Goal: Task Accomplishment & Management: Use online tool/utility

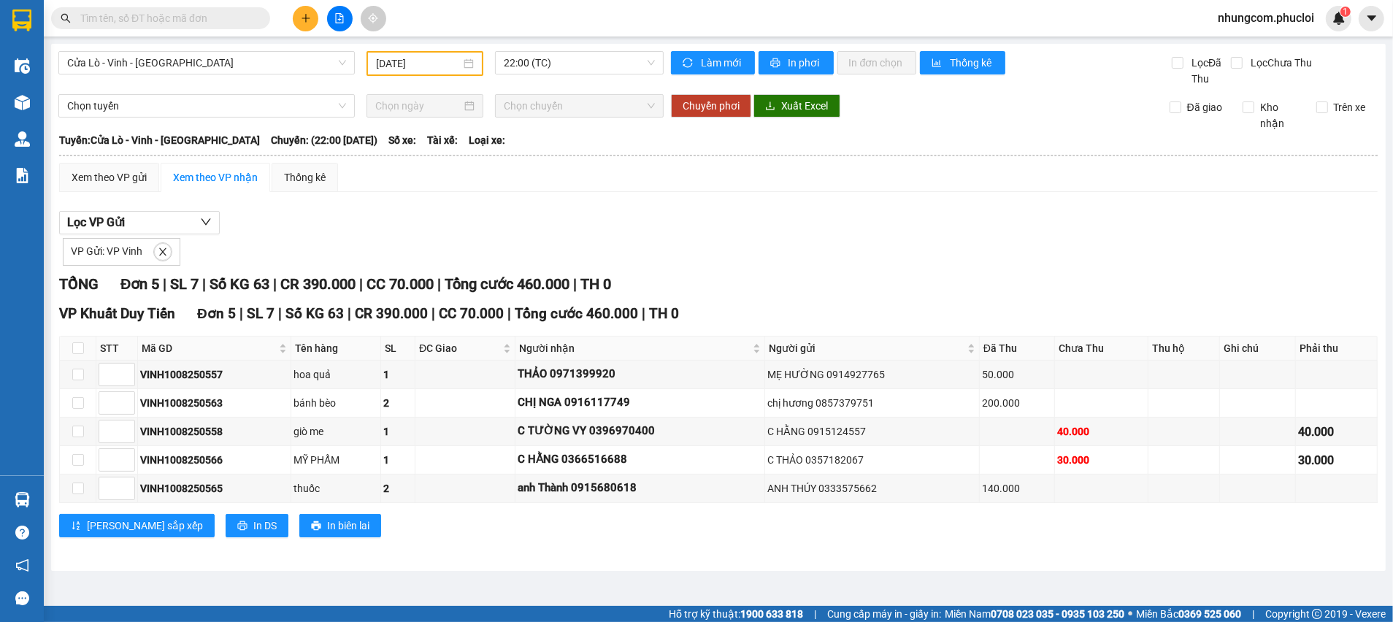
click at [526, 541] on div "VP Khuất Duy Tiến Đơn 5 | SL 7 | Số KG 63 | CR 390.000 | CC 70.000 | Tổng cước …" at bounding box center [718, 425] width 1319 height 245
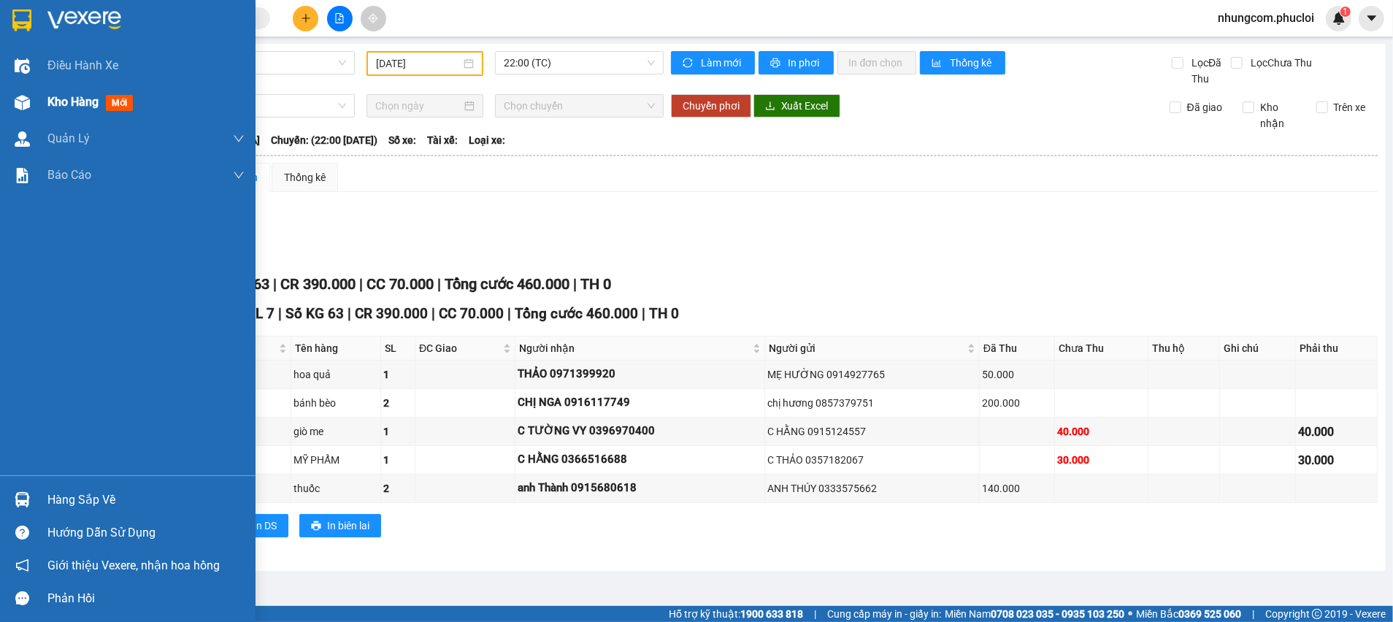
click at [128, 102] on span "mới" at bounding box center [119, 103] width 27 height 16
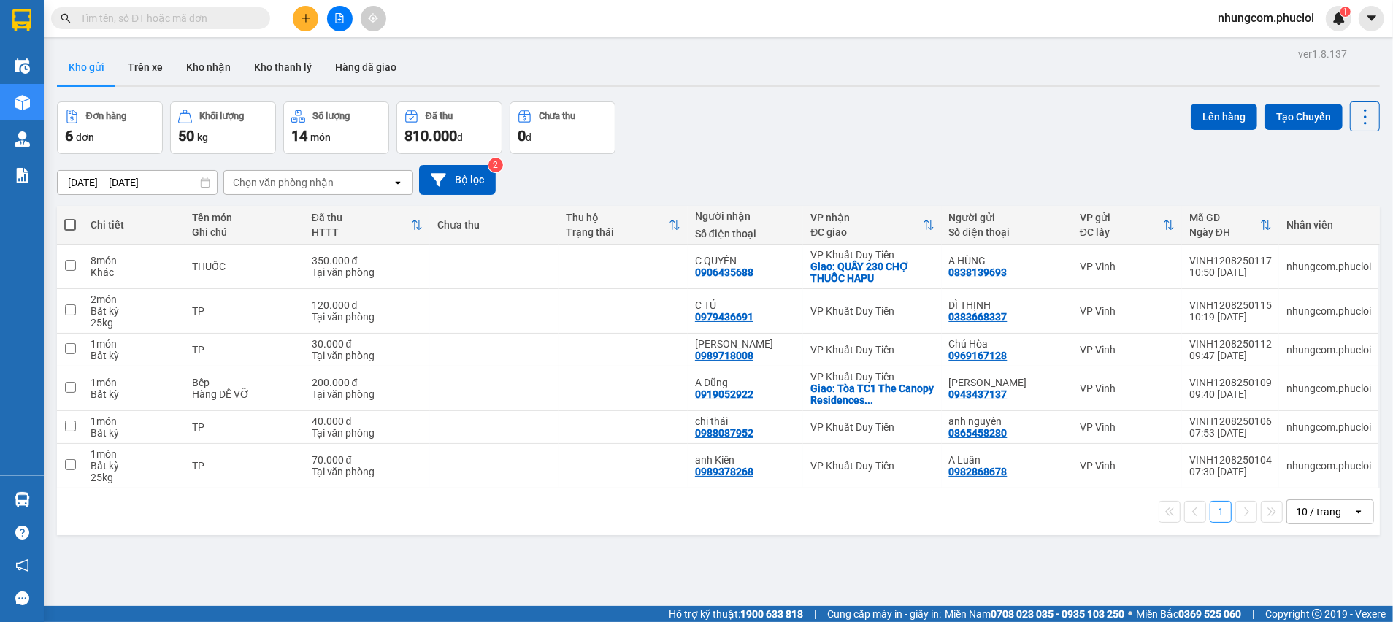
click at [74, 223] on span at bounding box center [70, 225] width 12 height 12
click at [70, 218] on input "checkbox" at bounding box center [70, 218] width 0 height 0
checkbox input "true"
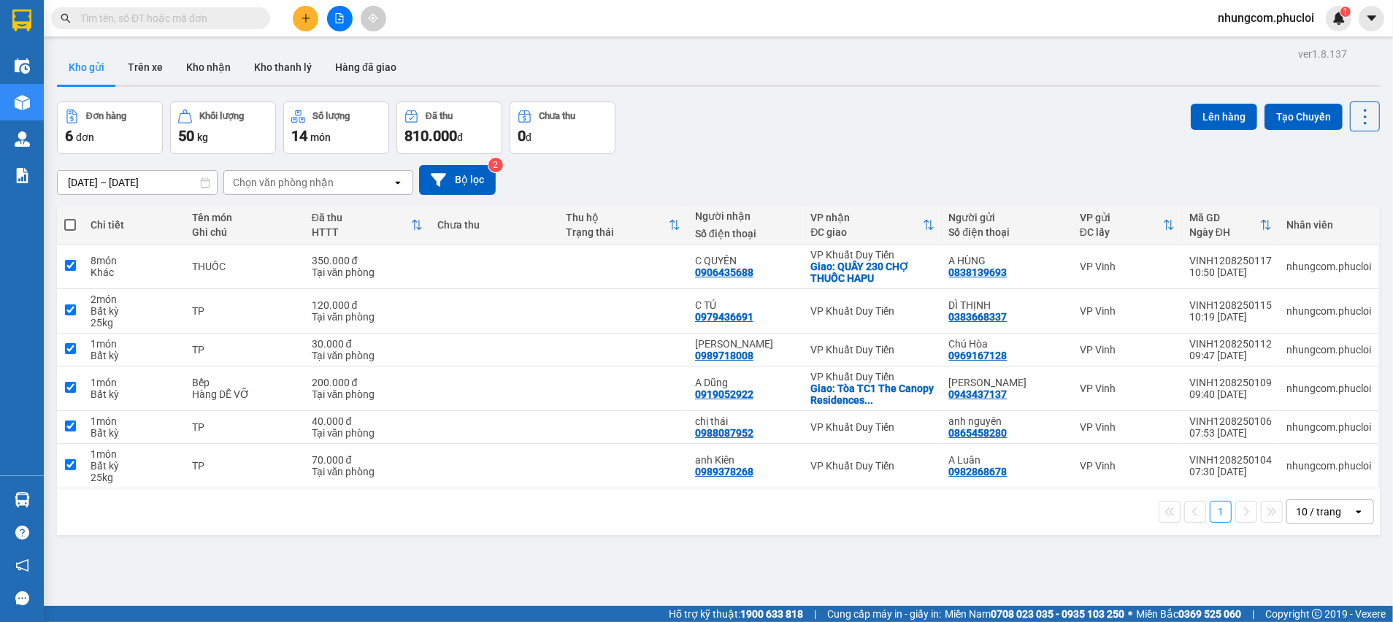
checkbox input "true"
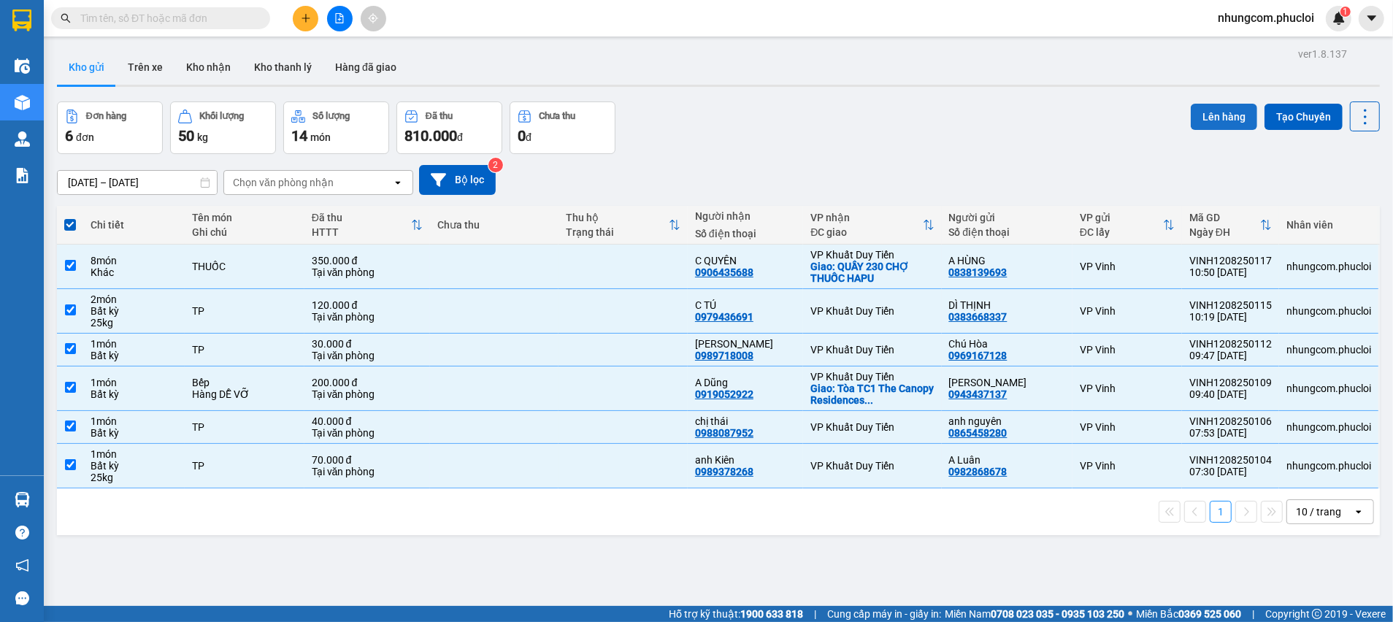
click at [1198, 120] on button "Lên hàng" at bounding box center [1224, 117] width 66 height 26
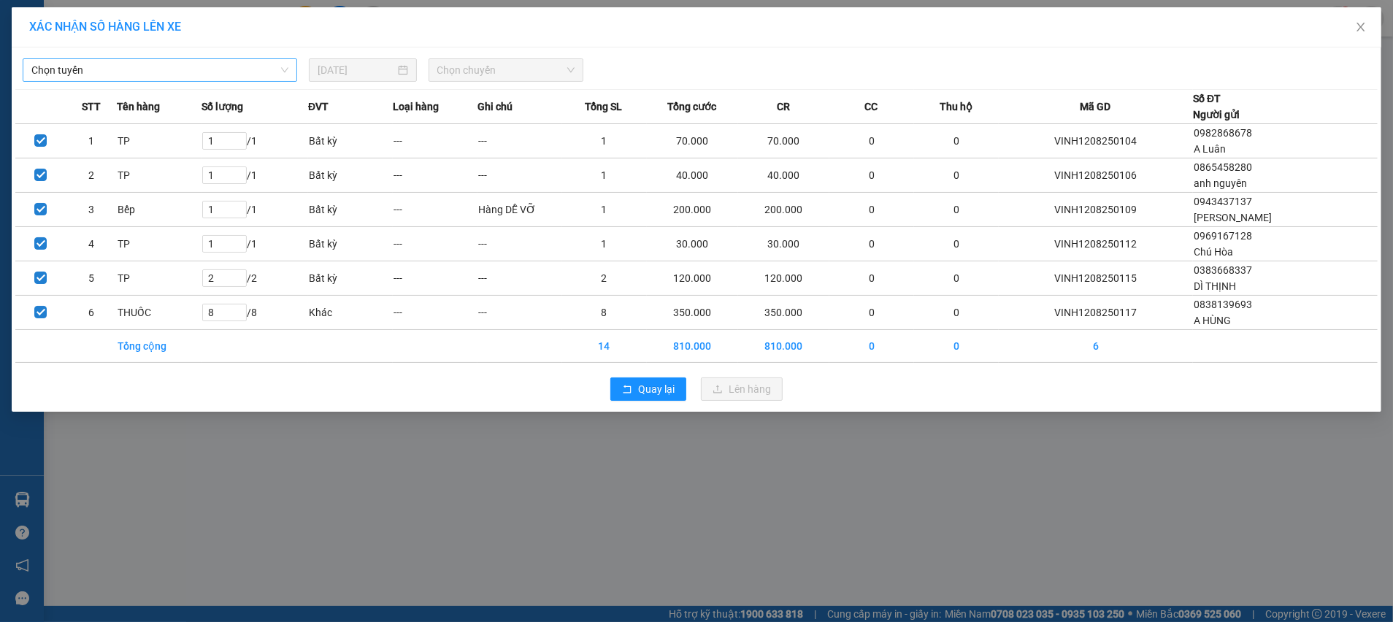
click at [284, 69] on span "Chọn tuyến" at bounding box center [159, 70] width 257 height 22
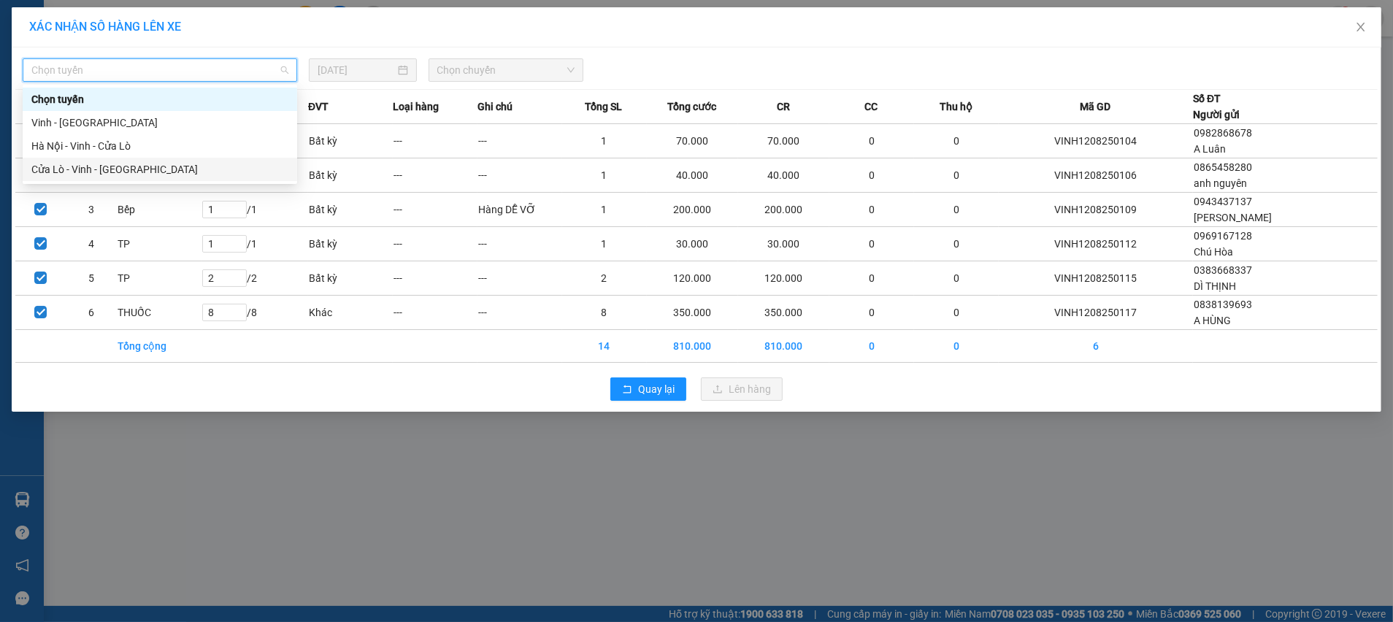
click at [99, 164] on div "Cửa Lò - Vinh - [GEOGRAPHIC_DATA]" at bounding box center [159, 169] width 257 height 16
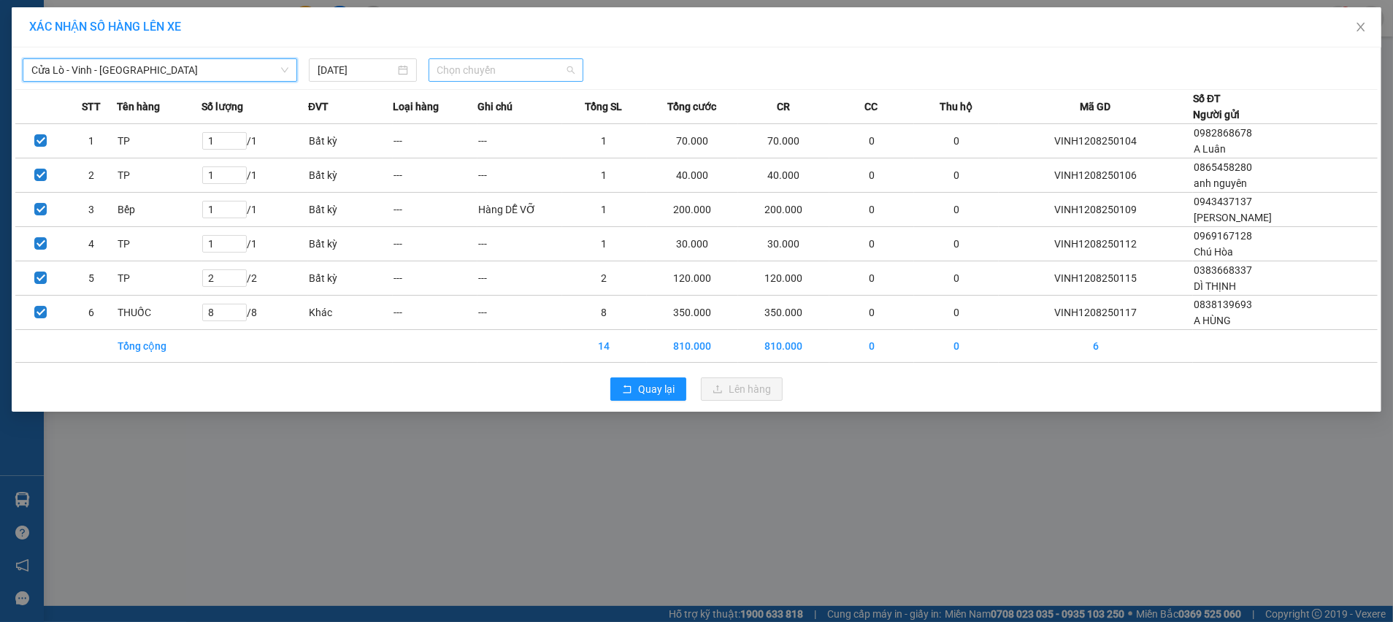
click at [500, 70] on span "Chọn chuyến" at bounding box center [506, 70] width 138 height 22
click at [711, 459] on div "XÁC NHẬN SỐ HÀNG LÊN XE Cửa Lò - [GEOGRAPHIC_DATA] - [GEOGRAPHIC_DATA] [DATE] C…" at bounding box center [696, 311] width 1393 height 622
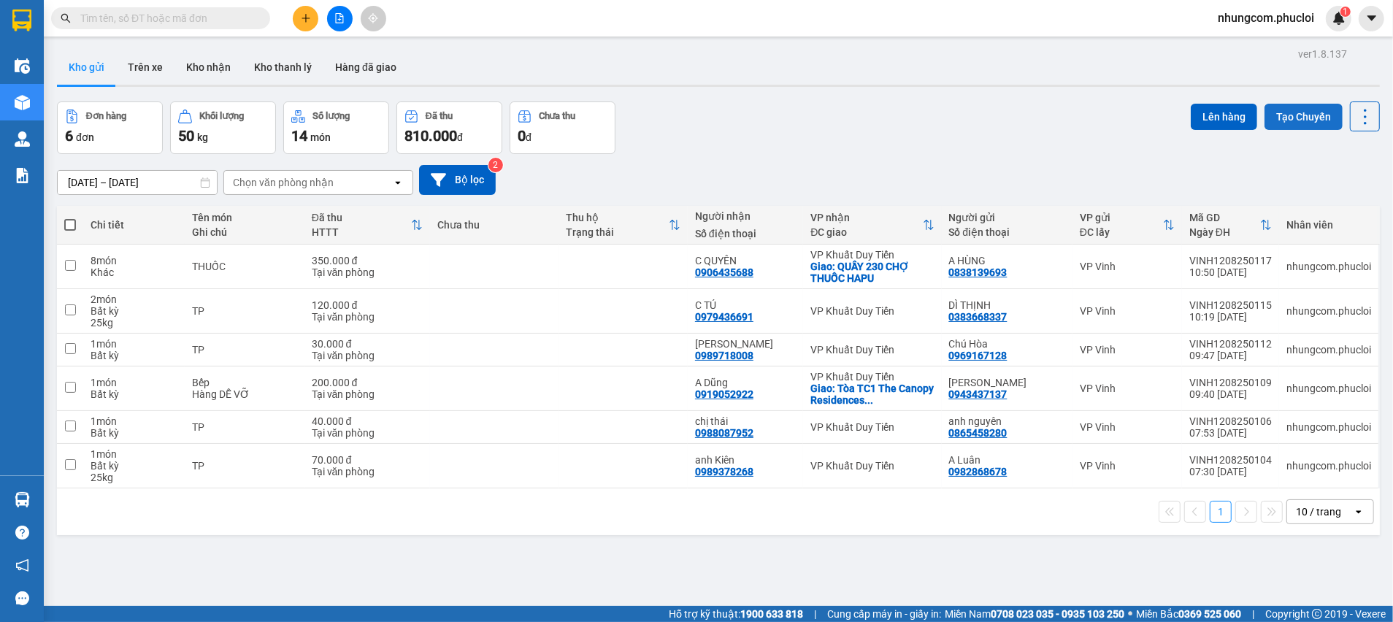
click at [1285, 119] on button "Tạo Chuyến" at bounding box center [1304, 117] width 78 height 26
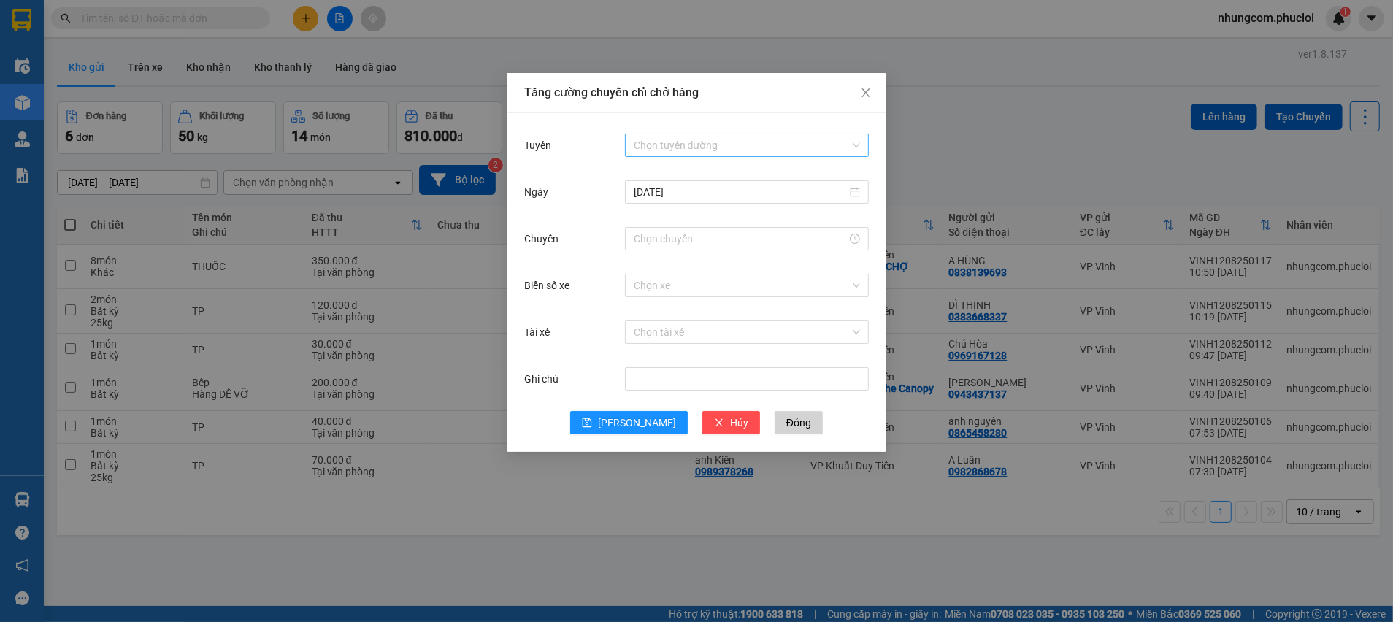
click at [720, 147] on input "Tuyến" at bounding box center [742, 145] width 216 height 22
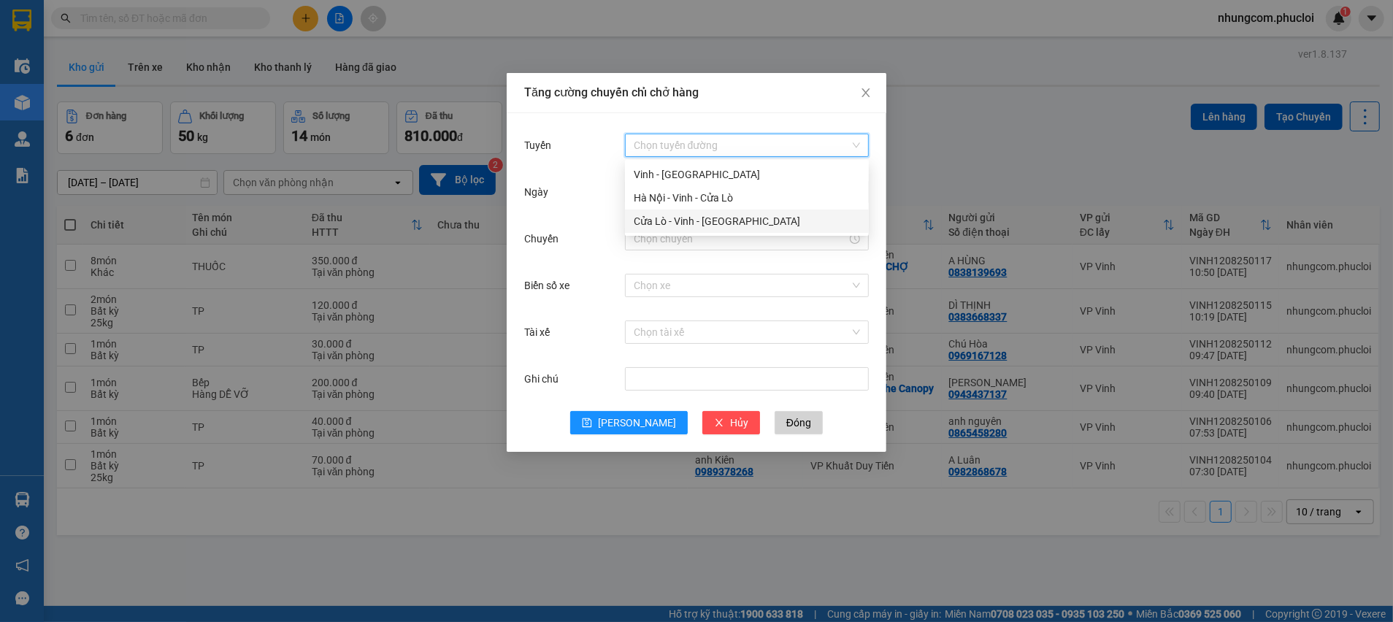
click at [670, 223] on div "Cửa Lò - Vinh - [GEOGRAPHIC_DATA]" at bounding box center [747, 221] width 226 height 16
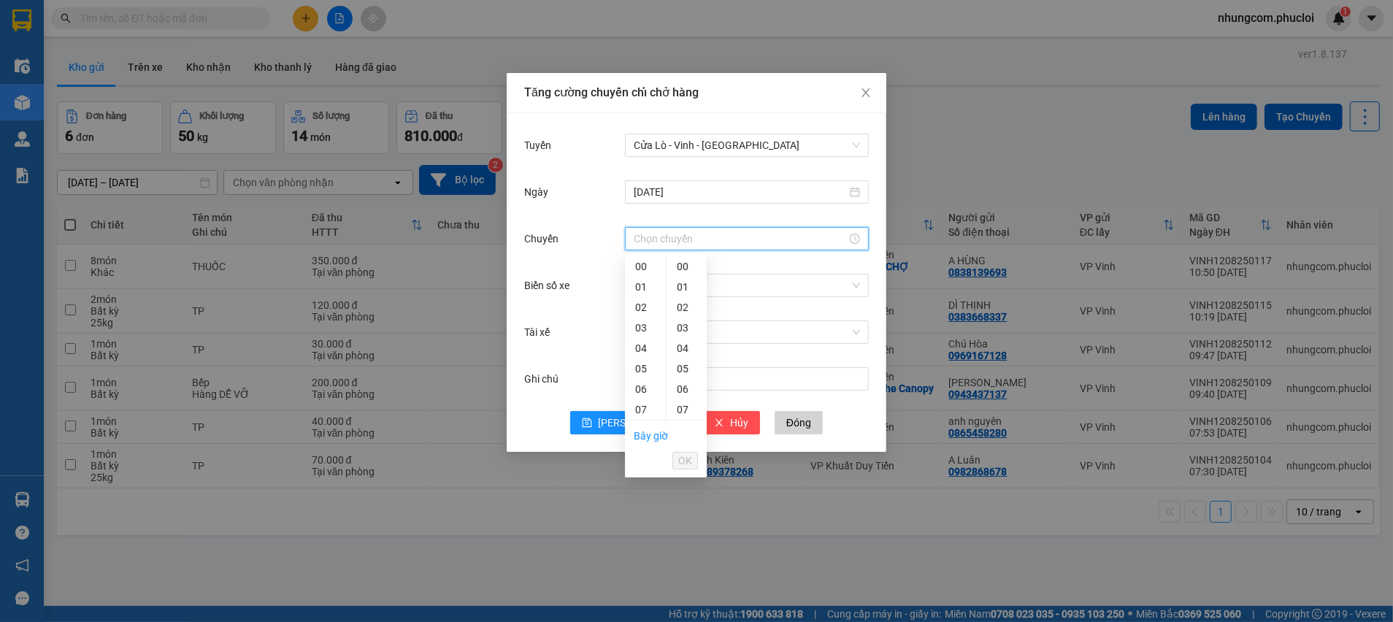
click at [705, 238] on input "Chuyến" at bounding box center [740, 239] width 213 height 16
click at [638, 292] on div "12" at bounding box center [645, 293] width 41 height 20
type input "12:00"
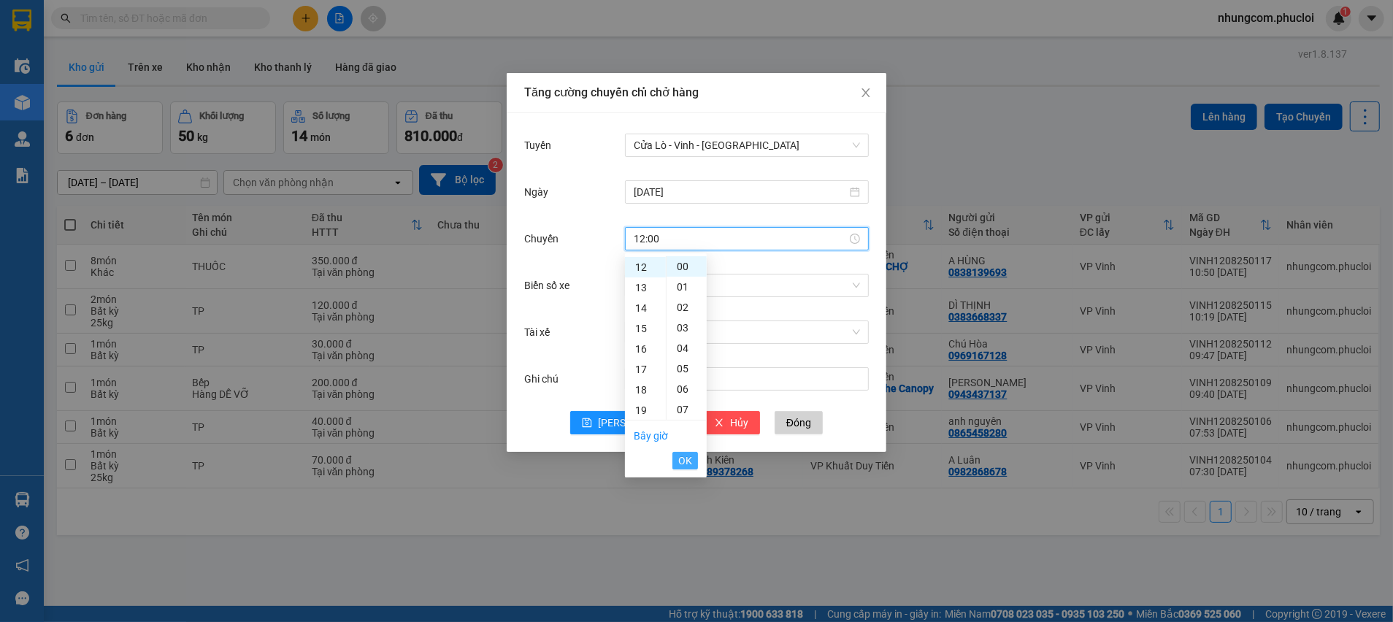
click at [686, 459] on span "OK" at bounding box center [685, 461] width 14 height 16
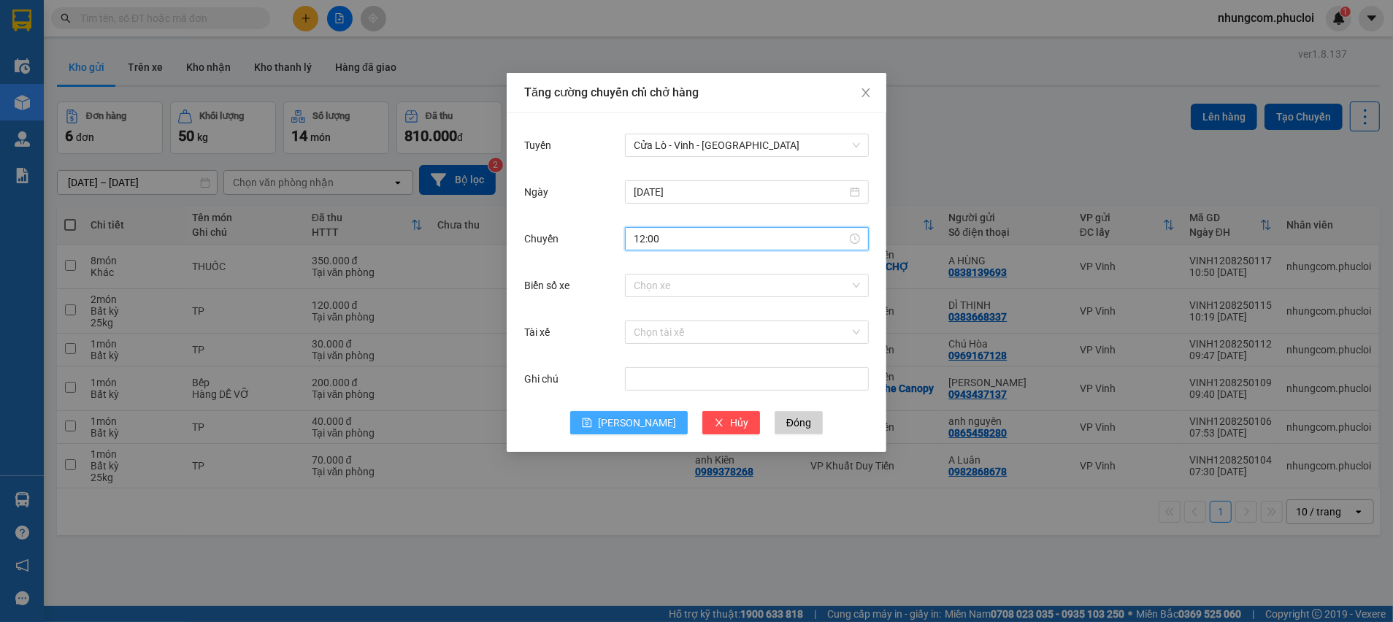
click at [640, 418] on span "[PERSON_NAME]" at bounding box center [637, 423] width 78 height 16
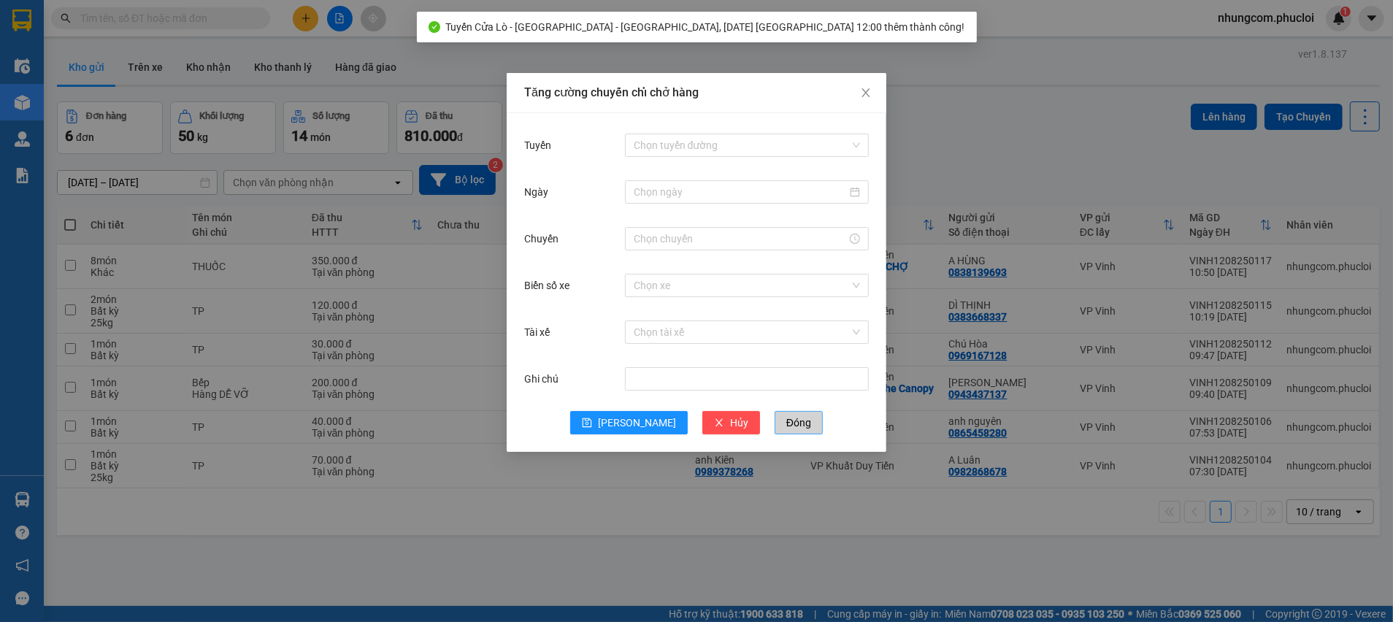
click at [786, 418] on span "Đóng" at bounding box center [798, 423] width 25 height 16
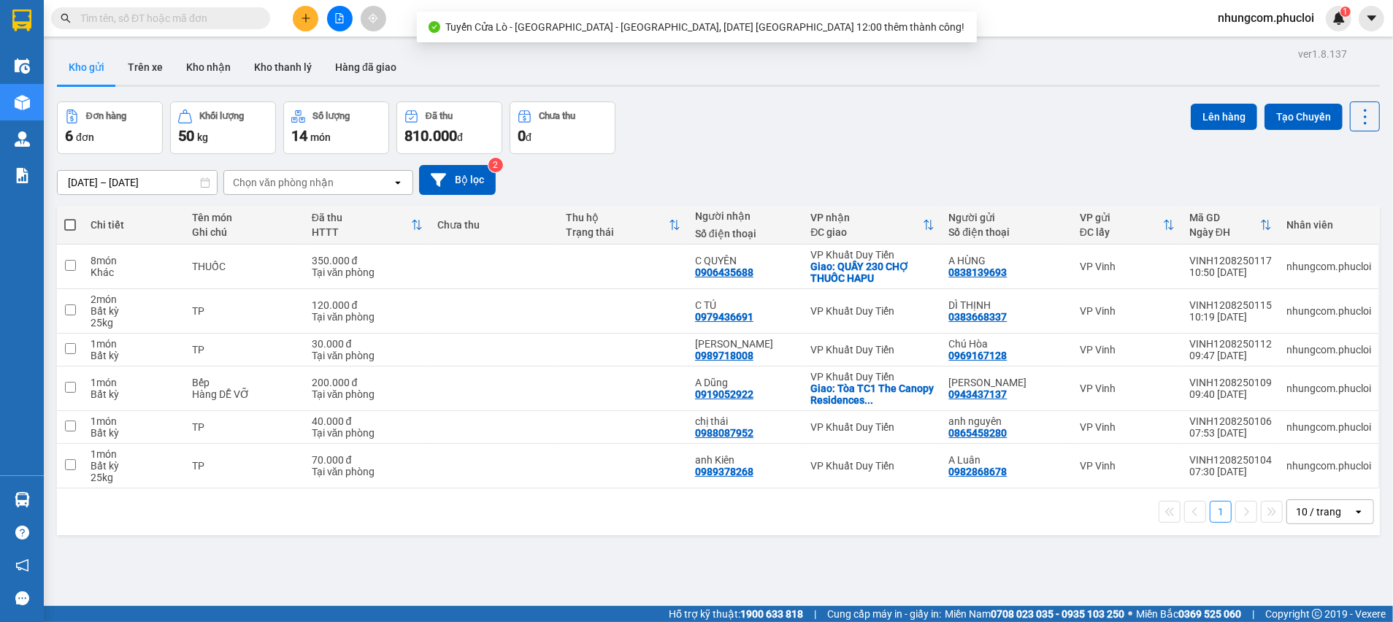
click at [738, 141] on div "Đơn hàng 6 đơn Khối lượng 50 kg Số lượng 14 món Đã thu 810.000 đ Chưa thu 0 đ L…" at bounding box center [718, 128] width 1323 height 53
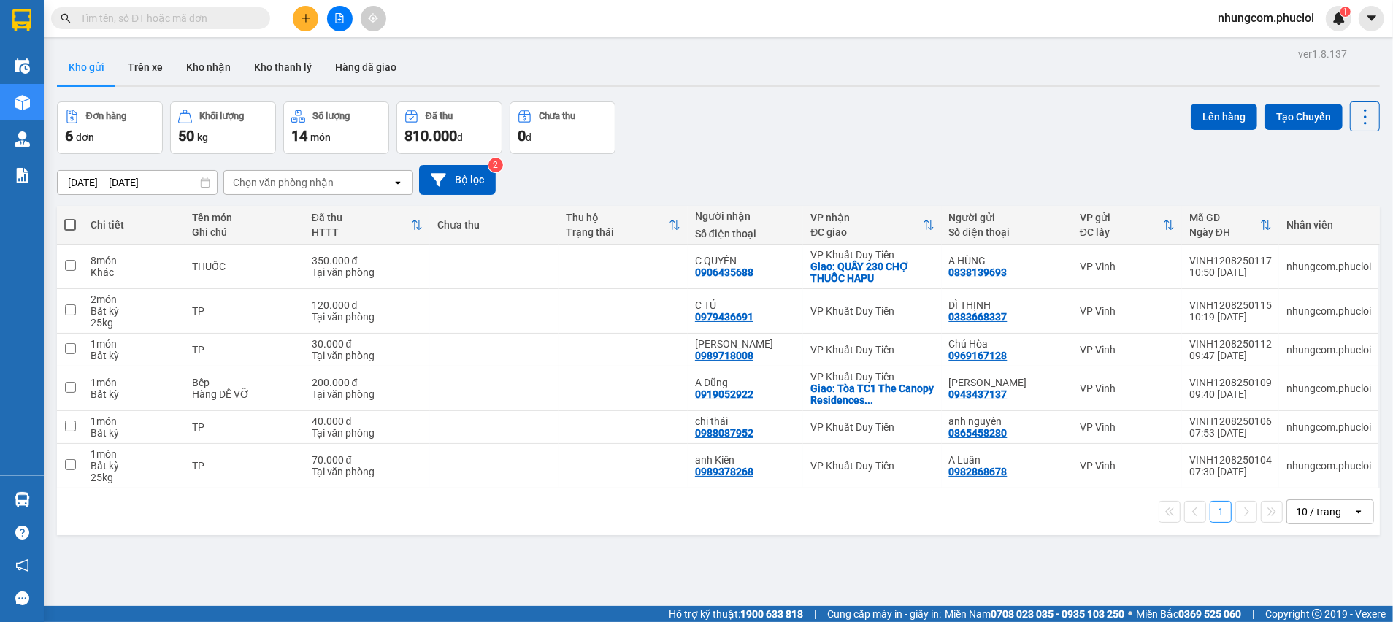
click at [71, 223] on span at bounding box center [70, 225] width 12 height 12
click at [70, 218] on input "checkbox" at bounding box center [70, 218] width 0 height 0
checkbox input "true"
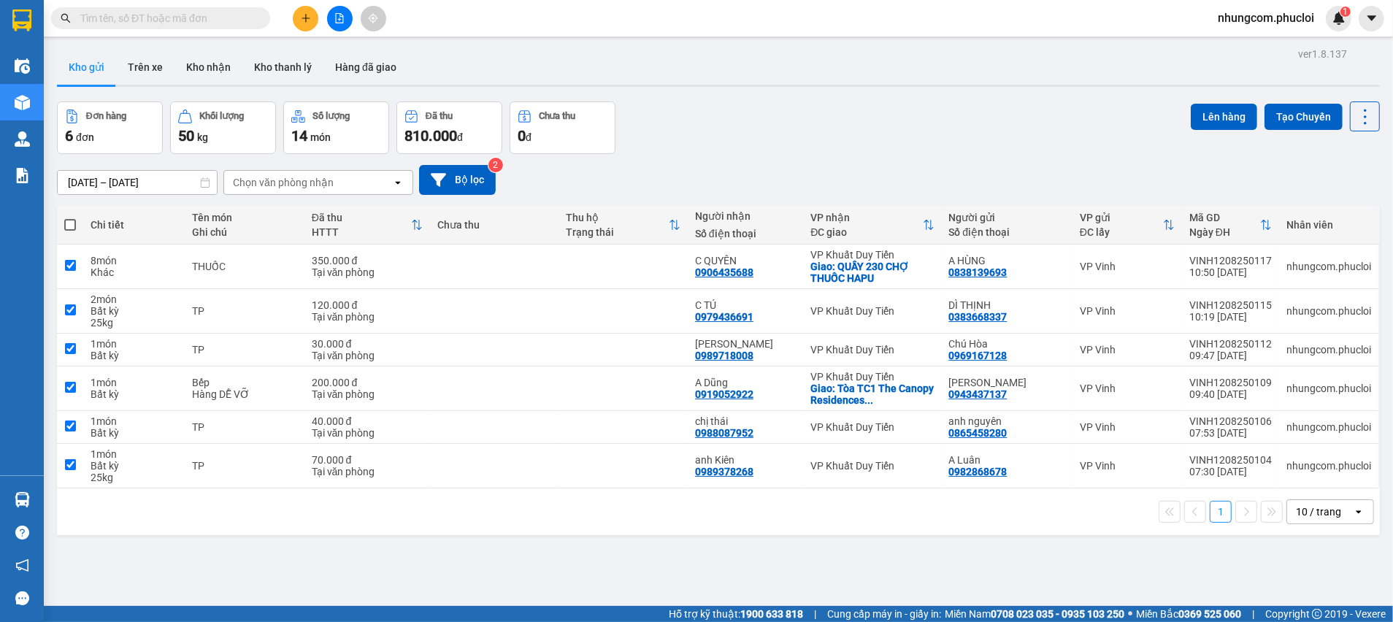
checkbox input "true"
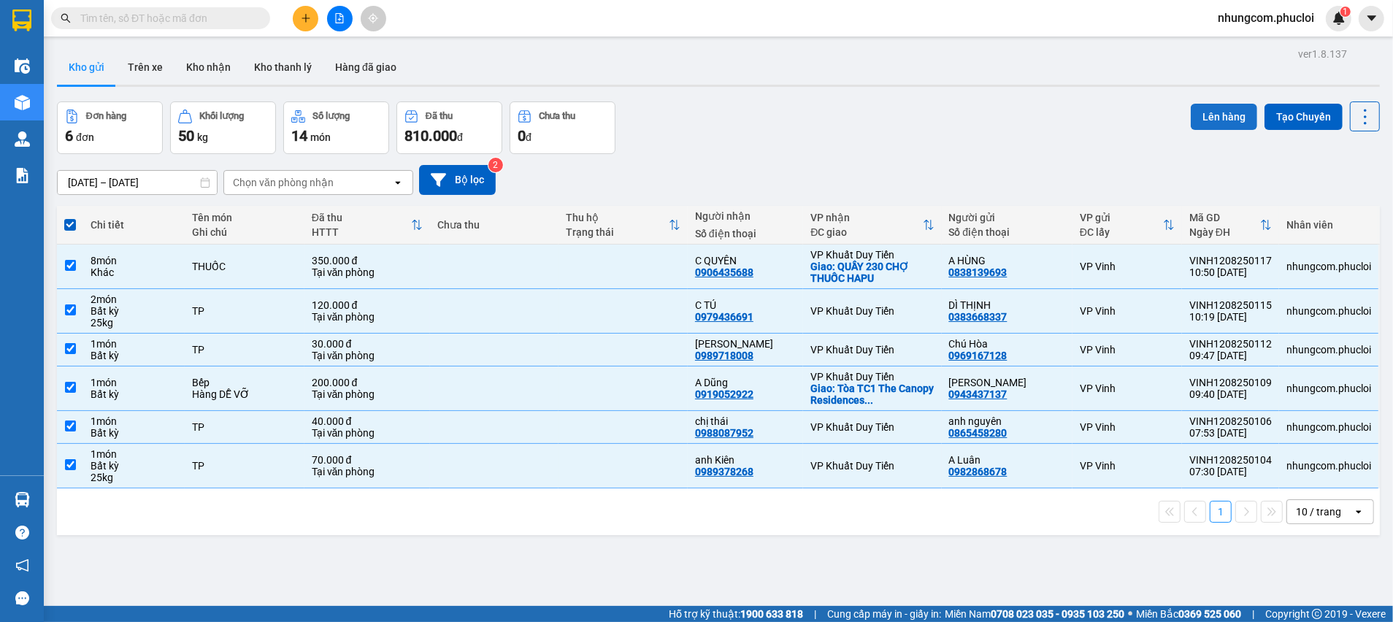
click at [1204, 118] on button "Lên hàng" at bounding box center [1224, 117] width 66 height 26
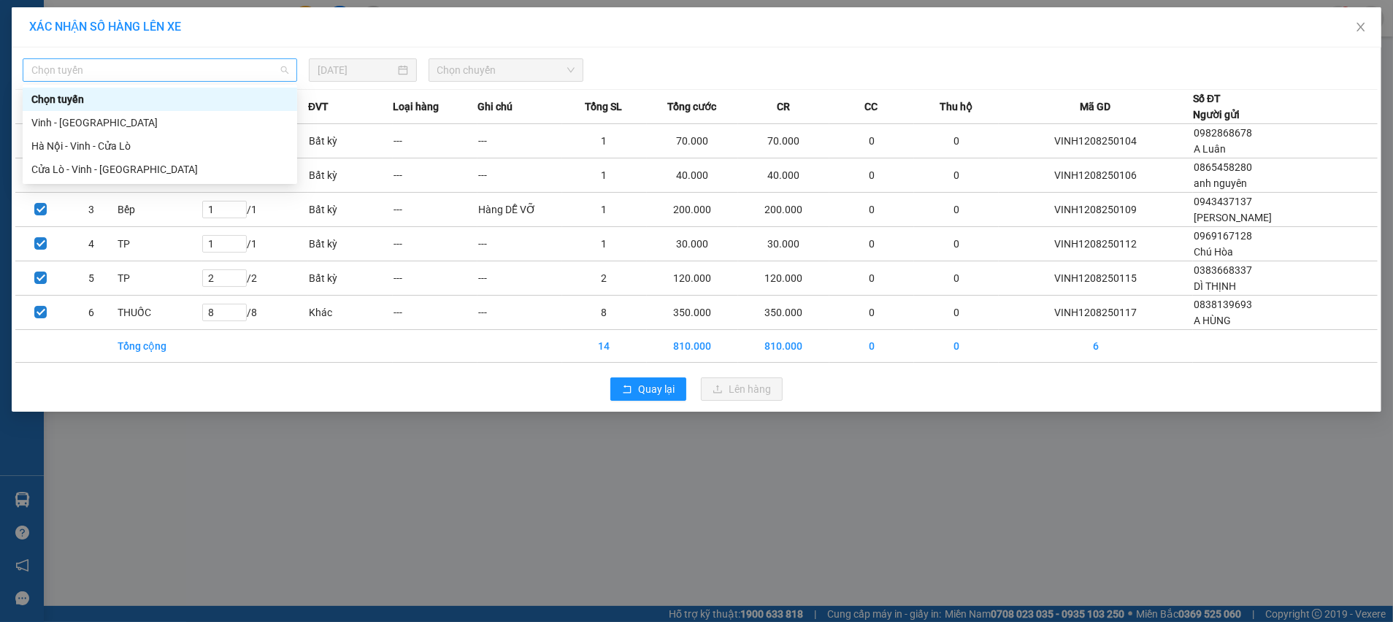
click at [267, 63] on span "Chọn tuyến" at bounding box center [159, 70] width 257 height 22
click at [105, 171] on div "Cửa Lò - Vinh - [GEOGRAPHIC_DATA]" at bounding box center [159, 169] width 257 height 16
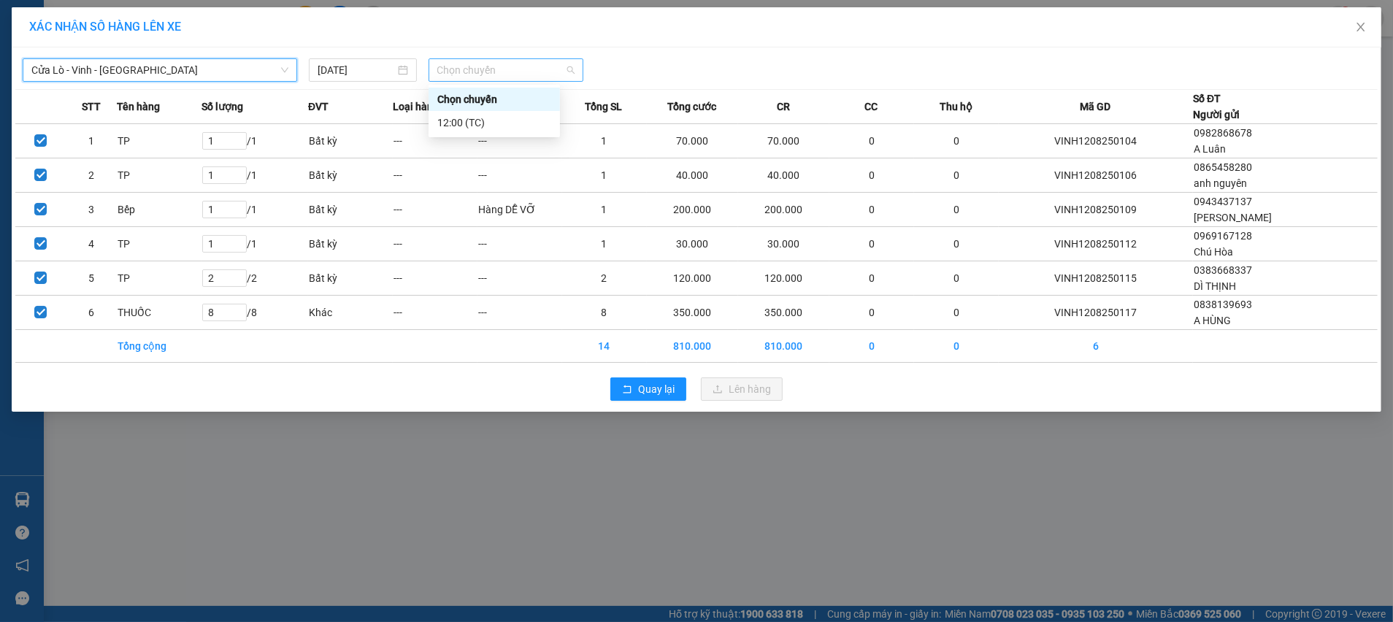
click at [566, 66] on span "Chọn chuyến" at bounding box center [506, 70] width 138 height 22
click at [471, 128] on div "12:00 (TC)" at bounding box center [494, 123] width 114 height 16
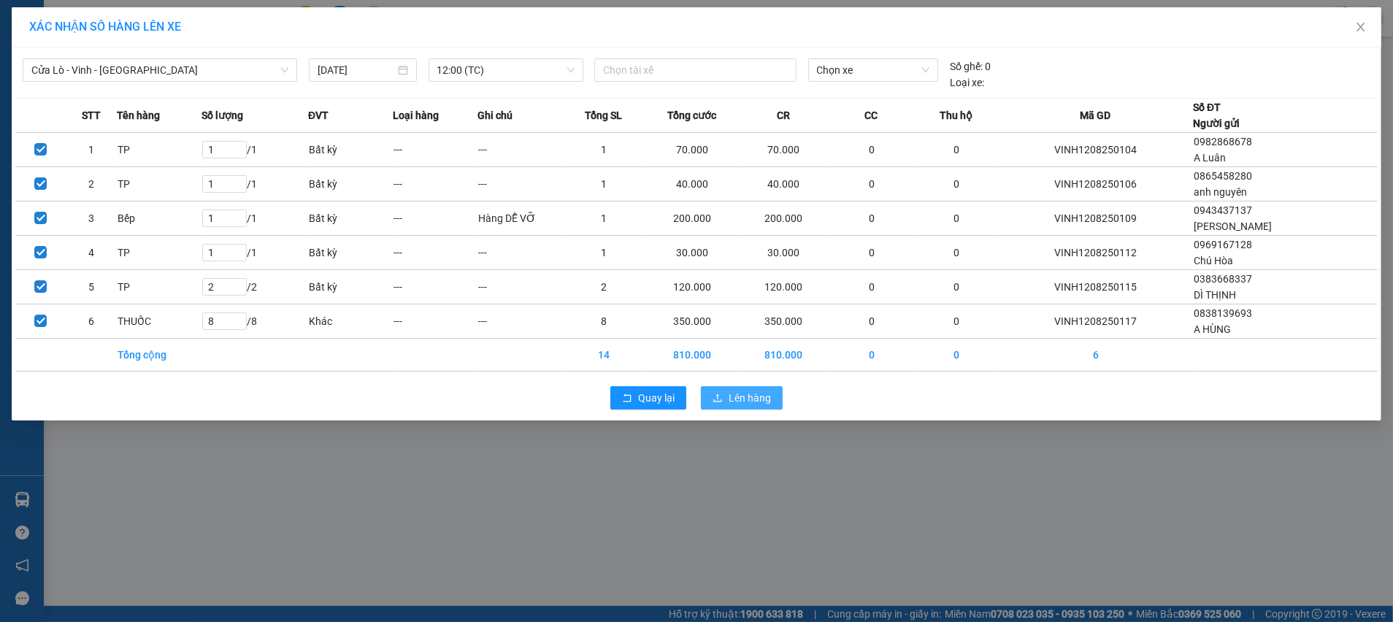
click at [758, 399] on span "Lên hàng" at bounding box center [750, 398] width 42 height 16
